Goal: Check status: Check status

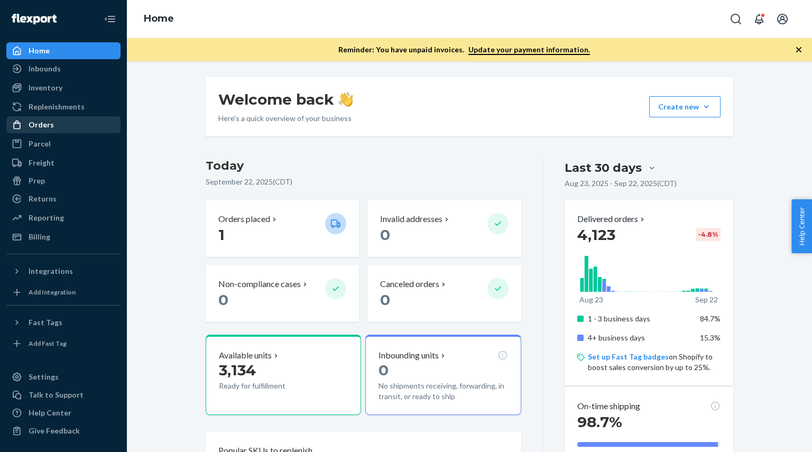
click at [32, 125] on div "Orders" at bounding box center [41, 124] width 25 height 11
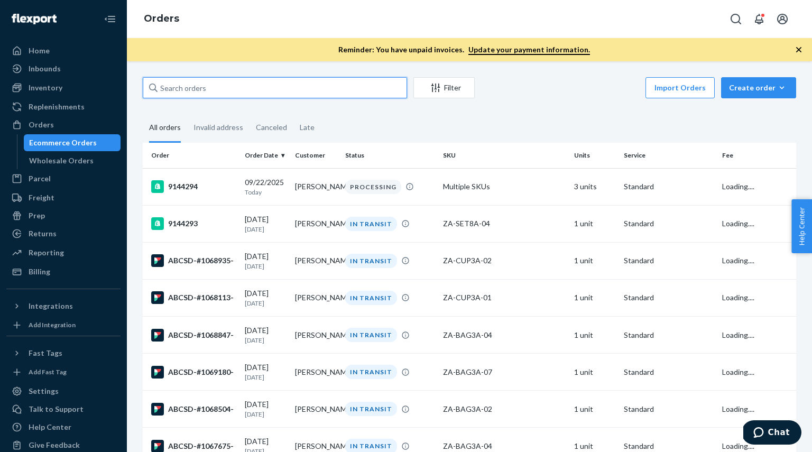
click at [272, 90] on input "text" at bounding box center [275, 87] width 264 height 21
paste input "1065674"
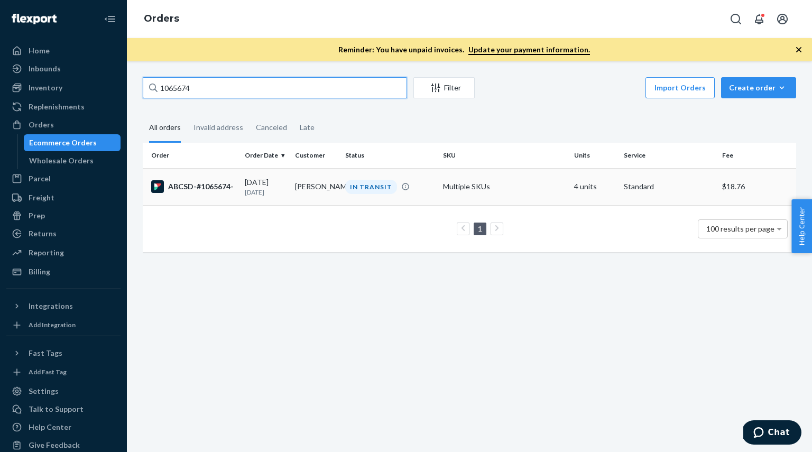
type input "1065674"
click at [209, 187] on div "ABCSD-#1065674-" at bounding box center [193, 186] width 85 height 13
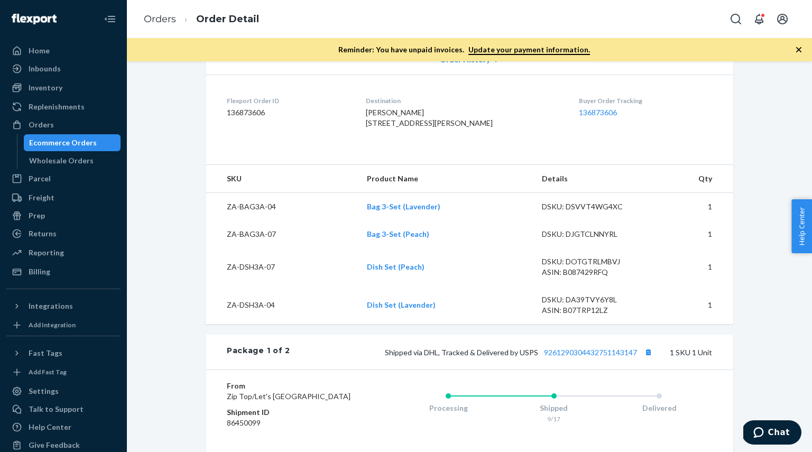
scroll to position [255, 0]
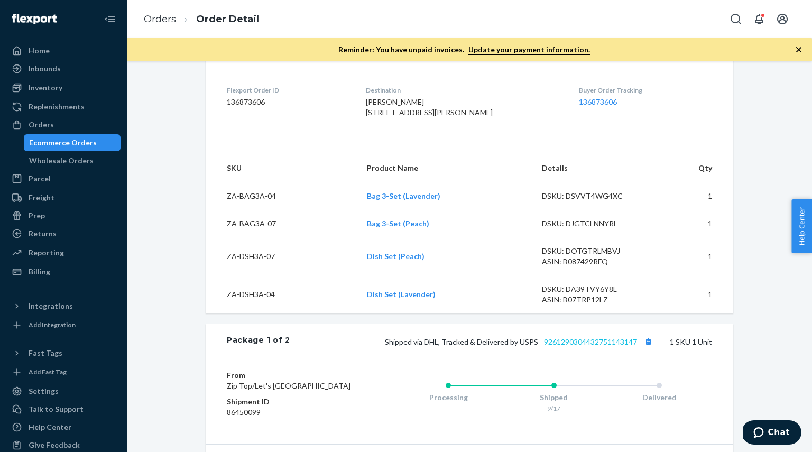
click at [583, 346] on link "9261290304432751143147" at bounding box center [590, 341] width 93 height 9
click at [43, 250] on div "Reporting" at bounding box center [46, 252] width 35 height 11
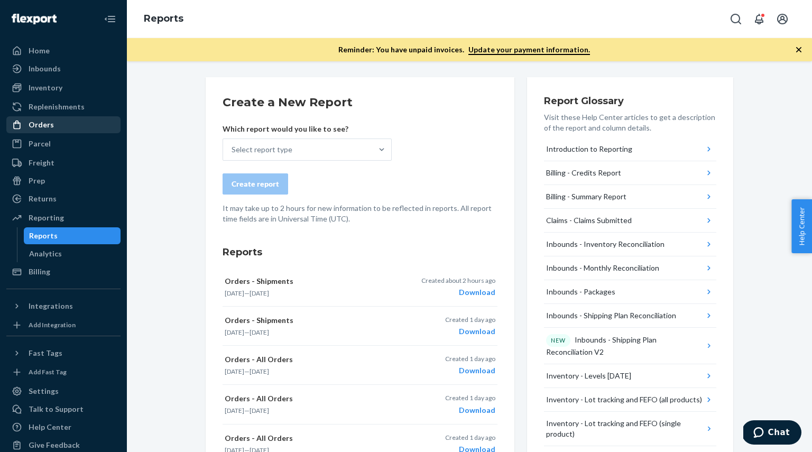
click at [34, 124] on div "Orders" at bounding box center [41, 124] width 25 height 11
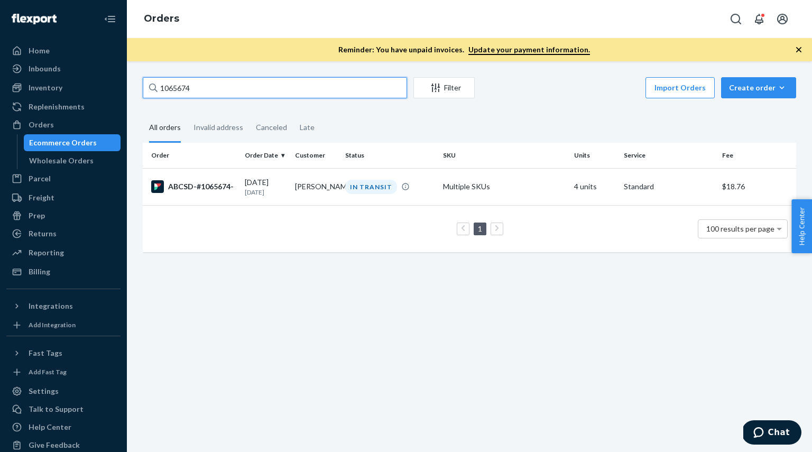
click at [208, 90] on input "1065674" at bounding box center [275, 87] width 264 height 21
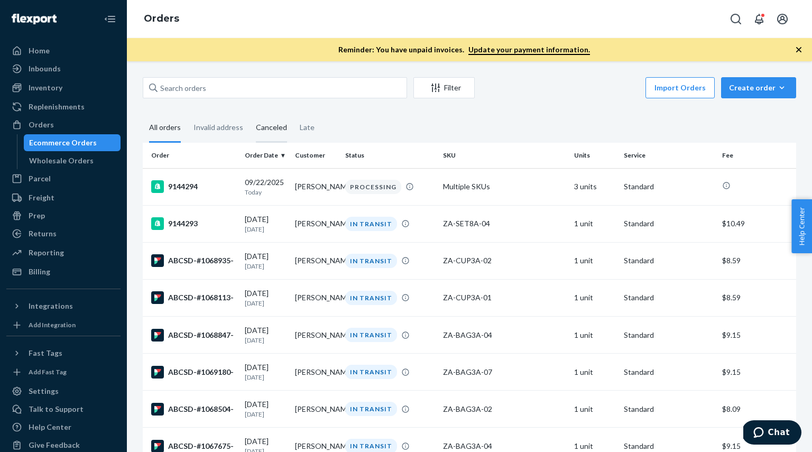
click at [259, 129] on div "Canceled" at bounding box center [271, 128] width 31 height 29
click at [249, 114] on input "Canceled" at bounding box center [249, 114] width 0 height 0
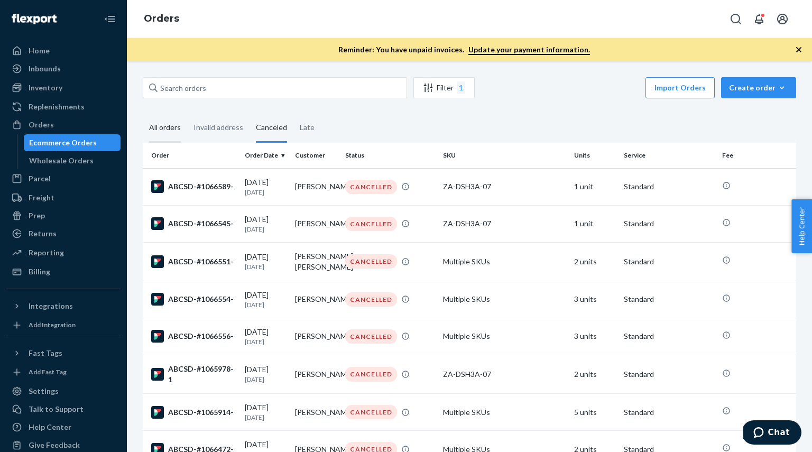
click at [151, 126] on div "All orders" at bounding box center [165, 128] width 32 height 29
click at [143, 114] on input "All orders" at bounding box center [143, 114] width 0 height 0
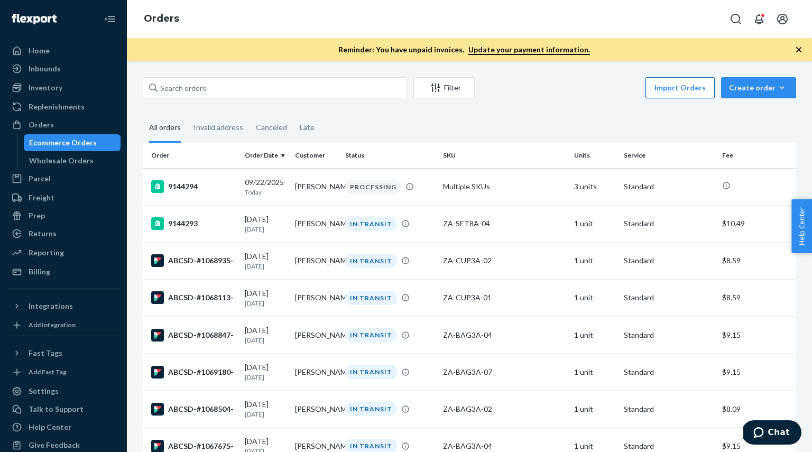
click at [683, 90] on button "Import Orders" at bounding box center [679, 87] width 69 height 21
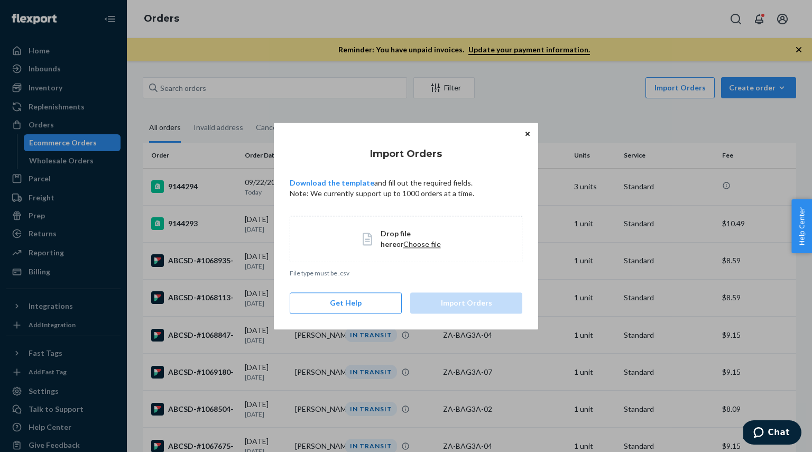
click at [403, 245] on span "Choose file" at bounding box center [422, 243] width 38 height 9
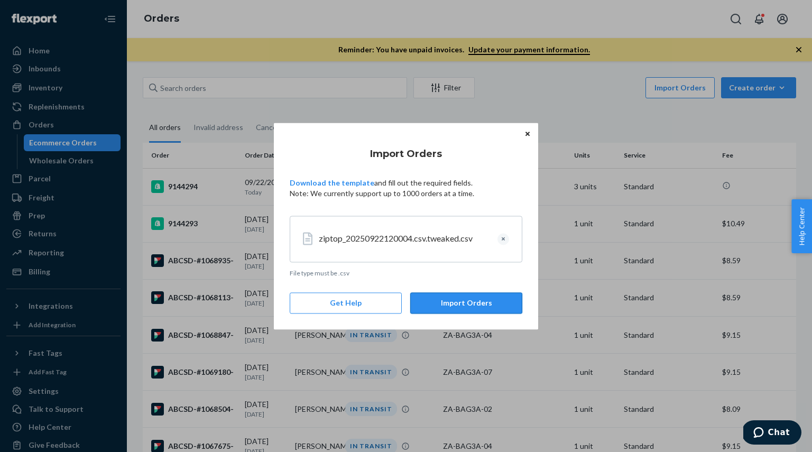
click at [467, 303] on button "Import Orders" at bounding box center [466, 302] width 112 height 21
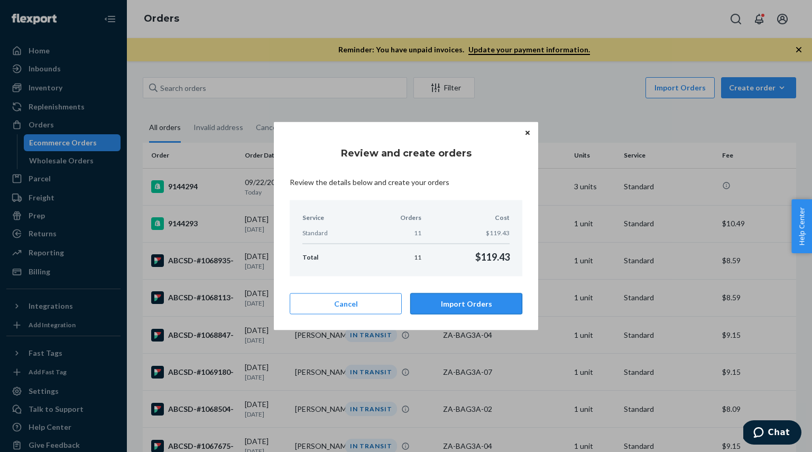
click at [458, 305] on button "Import Orders" at bounding box center [466, 303] width 112 height 21
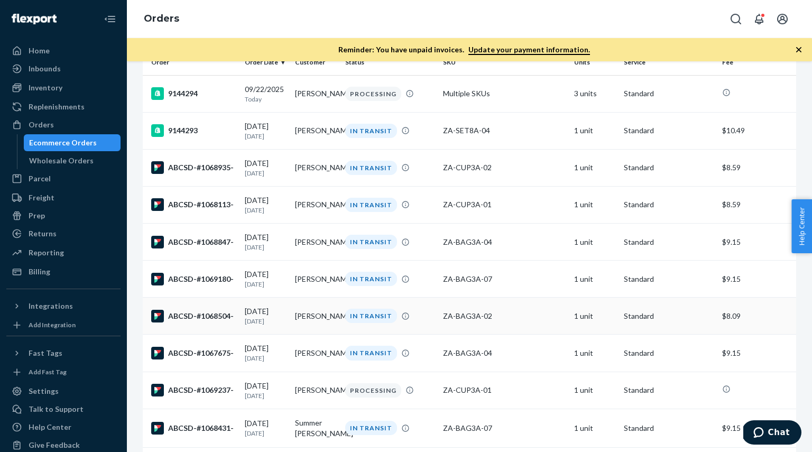
scroll to position [152, 0]
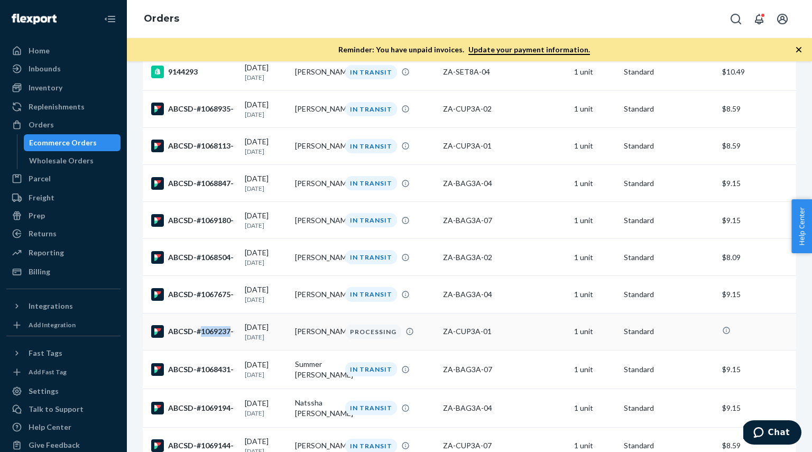
copy div "1069237"
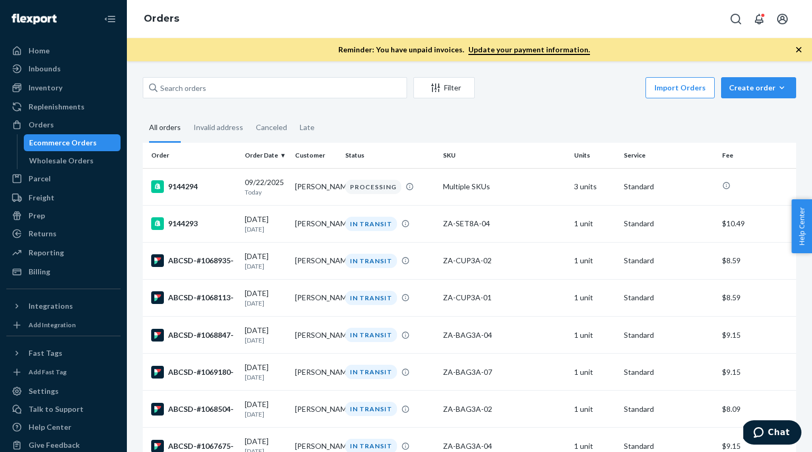
scroll to position [0, 0]
click at [181, 88] on input "text" at bounding box center [275, 87] width 264 height 21
paste input "1069237"
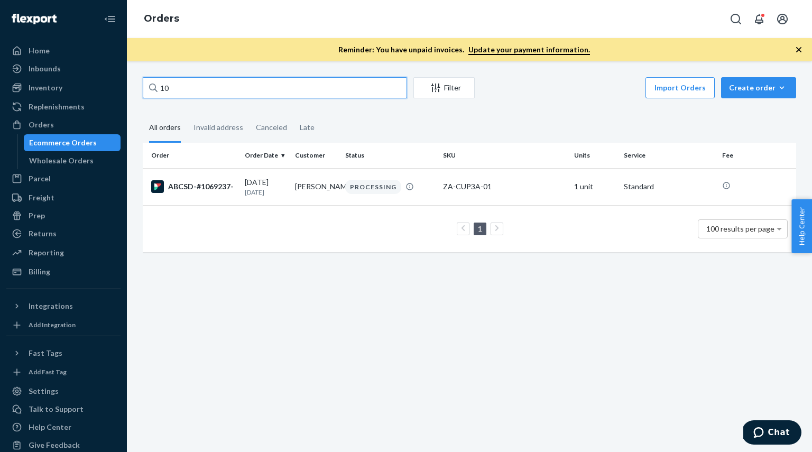
type input "1"
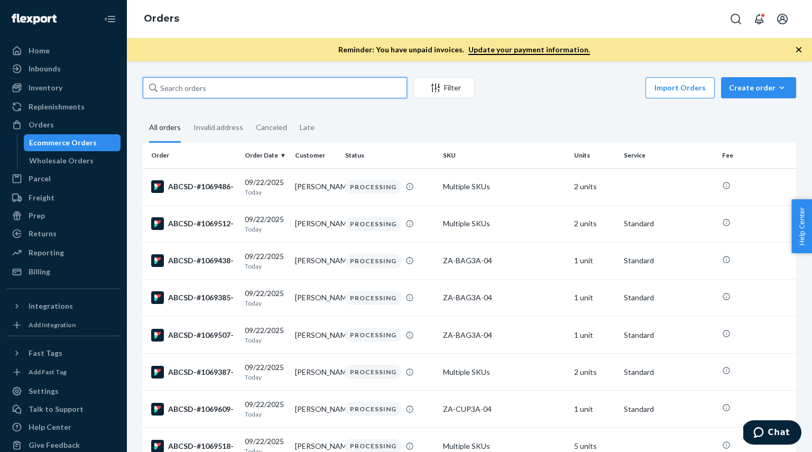
click at [210, 87] on input "text" at bounding box center [275, 87] width 264 height 21
paste input "1069609"
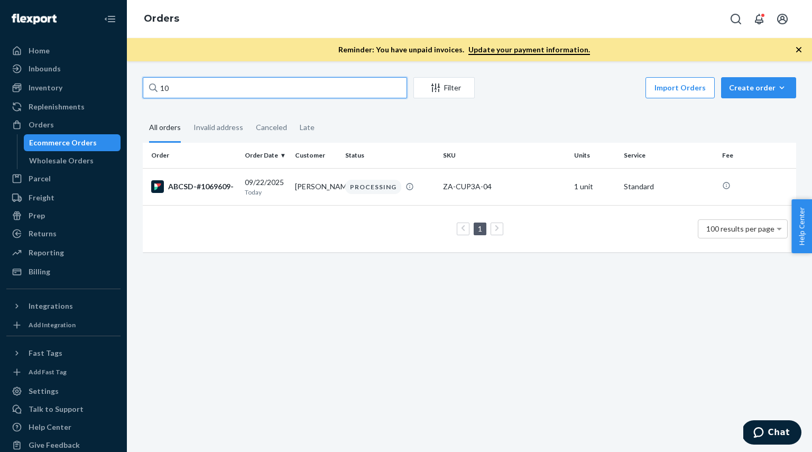
type input "1"
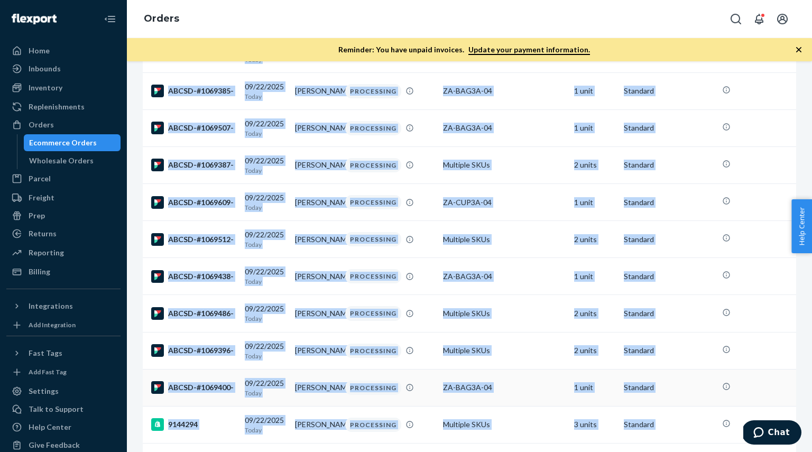
scroll to position [152, 0]
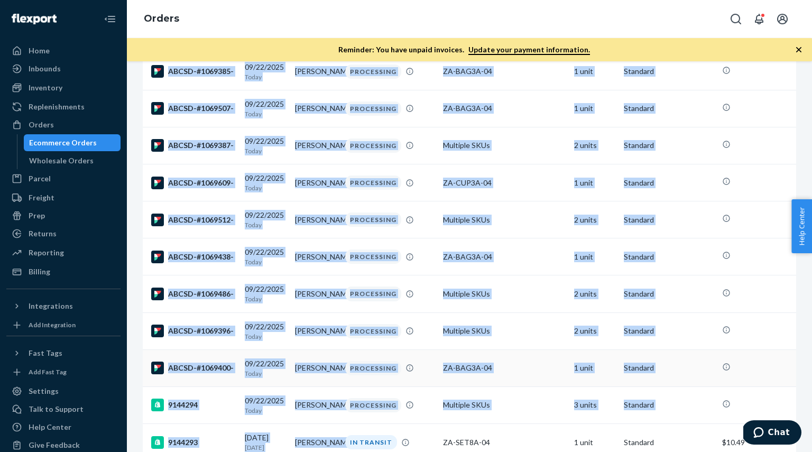
drag, startPoint x: 146, startPoint y: 165, endPoint x: 329, endPoint y: 382, distance: 284.3
copy tbody "ABCSD-#1069518- 09/22/2025 Today feroza raffee PROCESSING Multiple SKUs 5 units…"
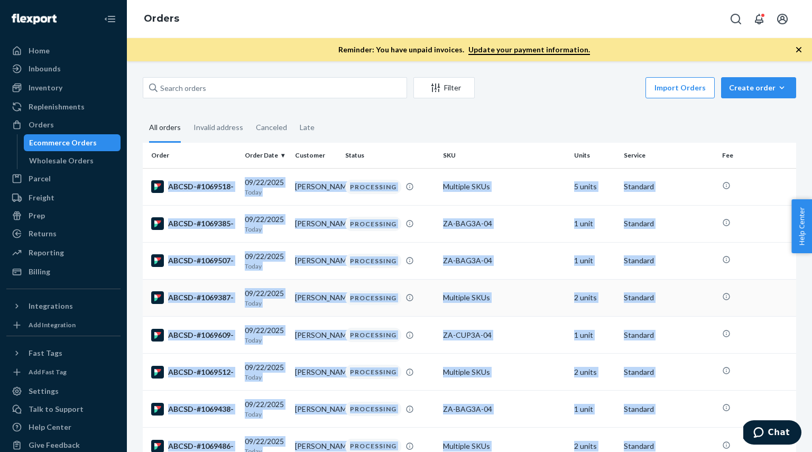
scroll to position [0, 0]
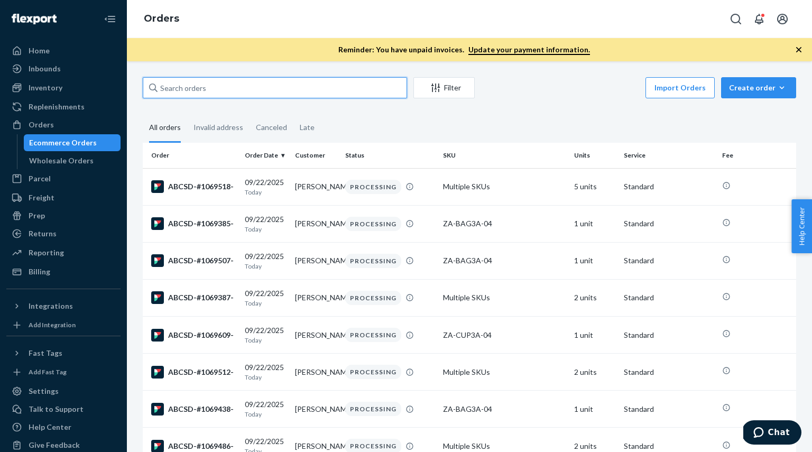
click at [246, 88] on input "text" at bounding box center [275, 87] width 264 height 21
paste input "1069389"
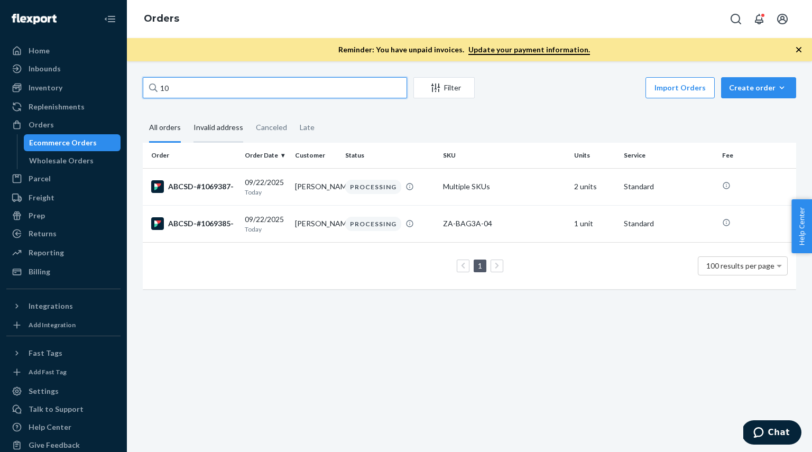
type input "1"
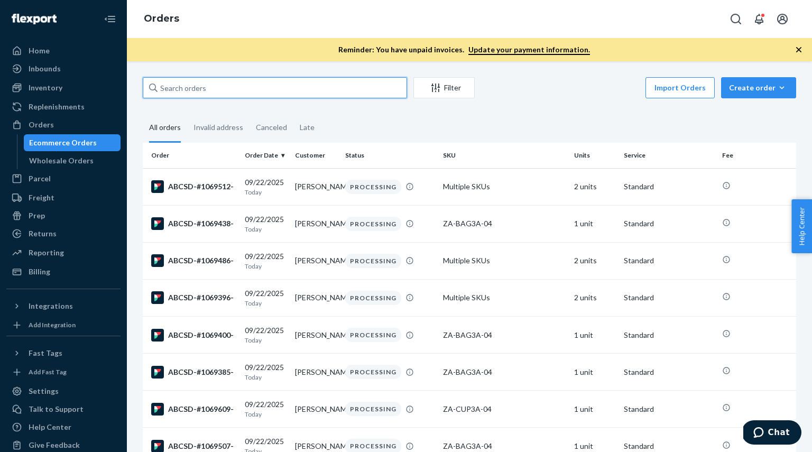
click at [201, 90] on input "text" at bounding box center [275, 87] width 264 height 21
paste input "1069389"
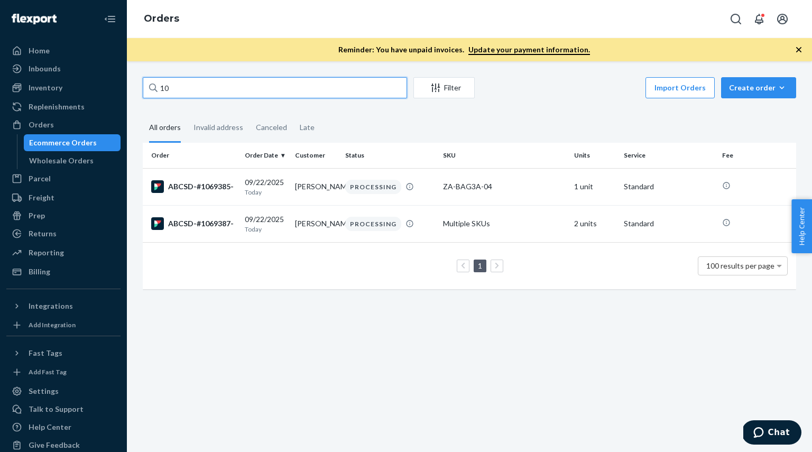
type input "1"
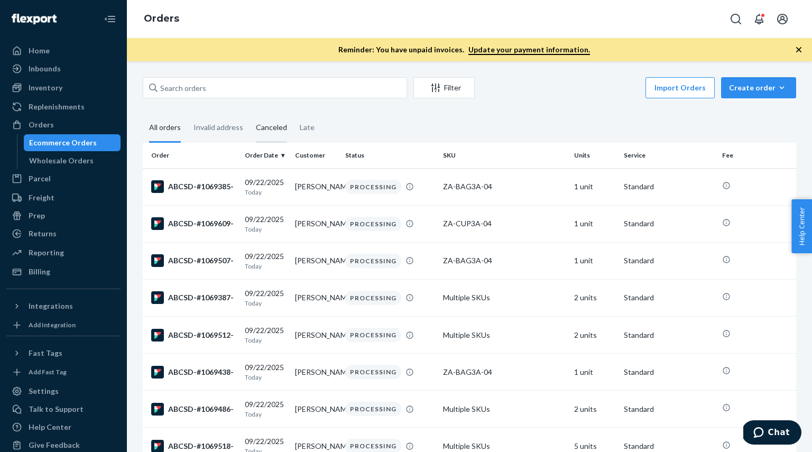
click at [265, 128] on div "Canceled" at bounding box center [271, 128] width 31 height 29
click at [249, 114] on input "Canceled" at bounding box center [249, 114] width 0 height 0
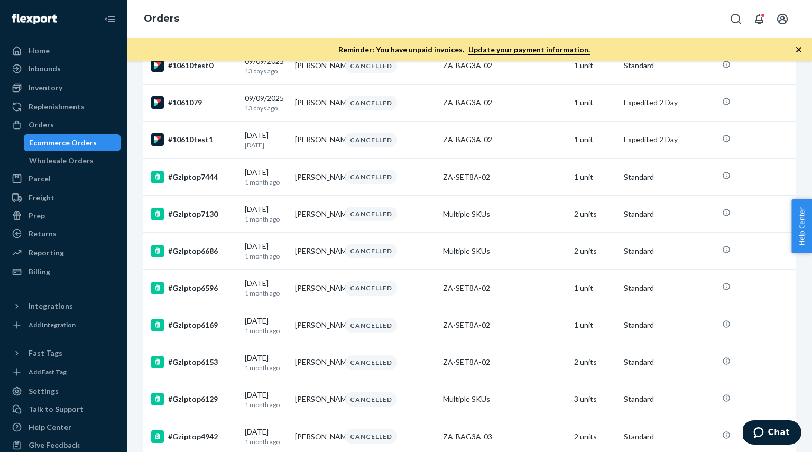
scroll to position [1187, 0]
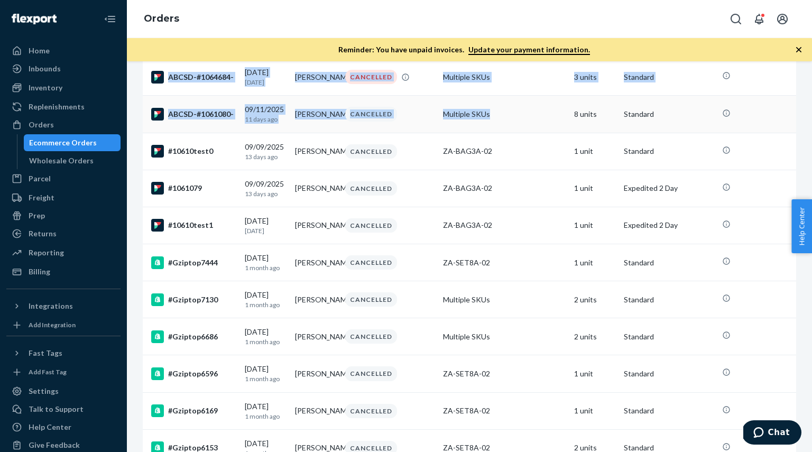
drag, startPoint x: 144, startPoint y: 173, endPoint x: 446, endPoint y: 161, distance: 302.0
copy tbody "ABCSD-#1066589- [DATE] [DATE] [PERSON_NAME] CANCELLED ZA-DSH3A-07 1 unit Standa…"
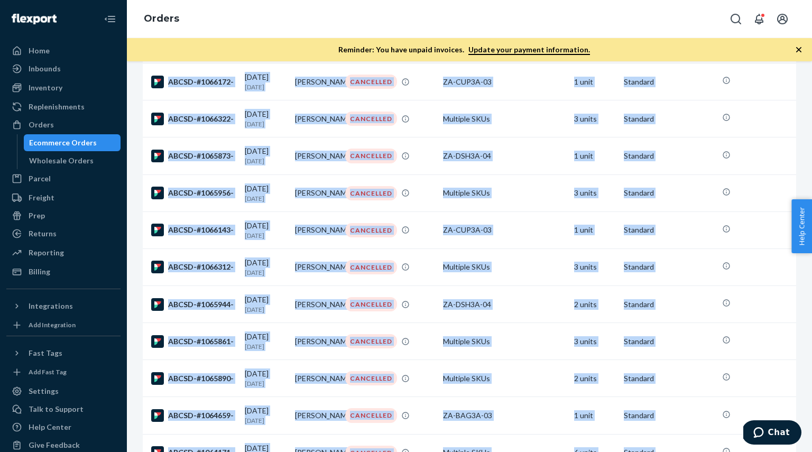
scroll to position [520, 0]
